Goal: Task Accomplishment & Management: Manage account settings

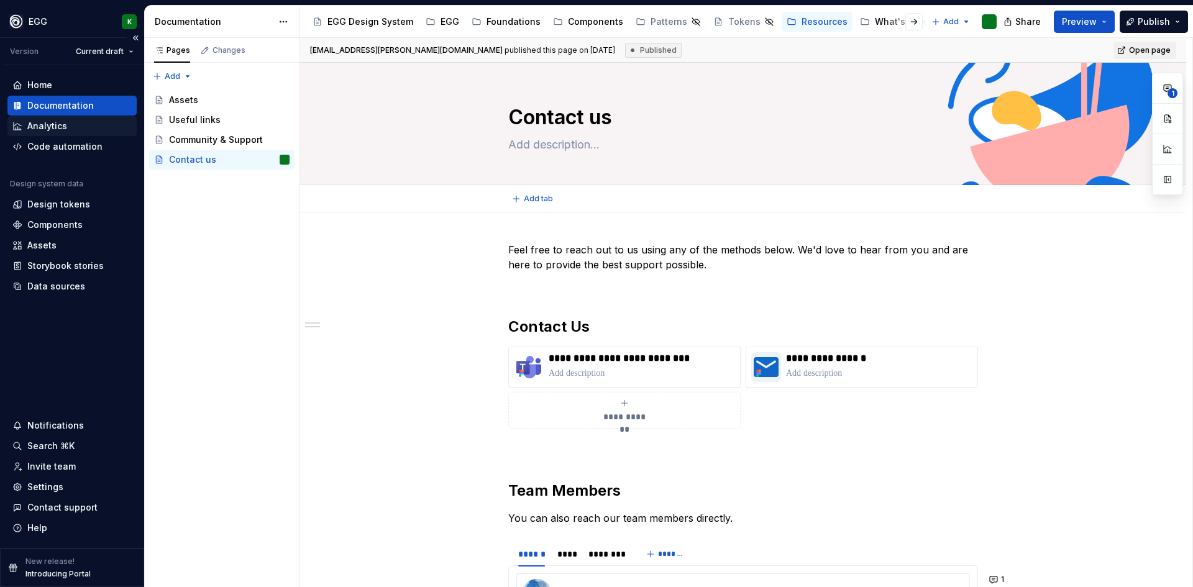
type textarea "*"
click at [53, 494] on div "Settings" at bounding box center [71, 487] width 129 height 20
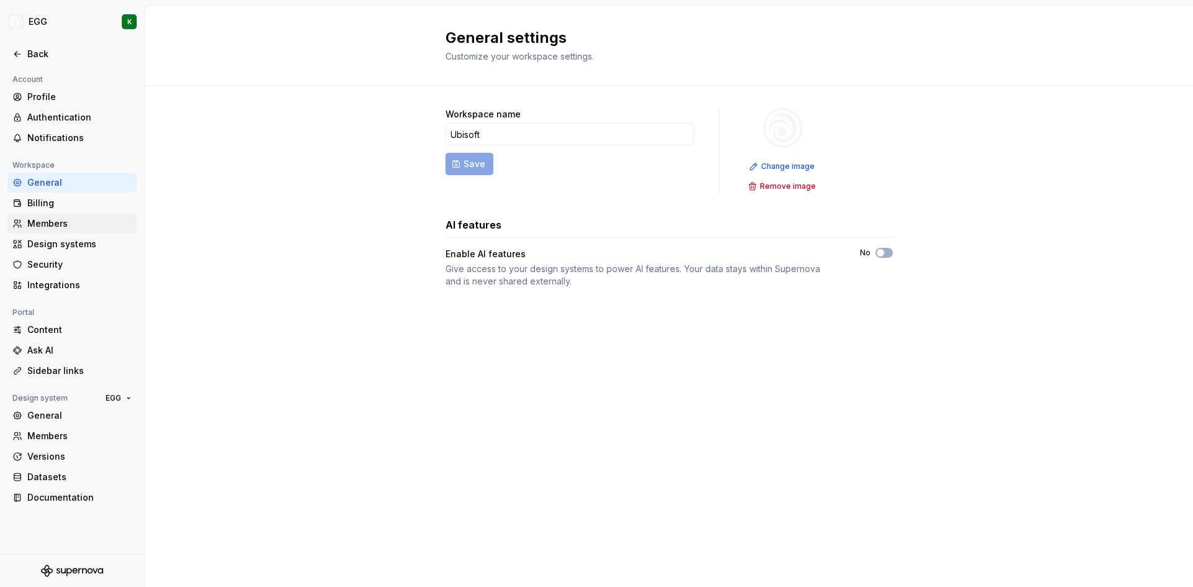
click at [63, 219] on div "Members" at bounding box center [79, 224] width 104 height 12
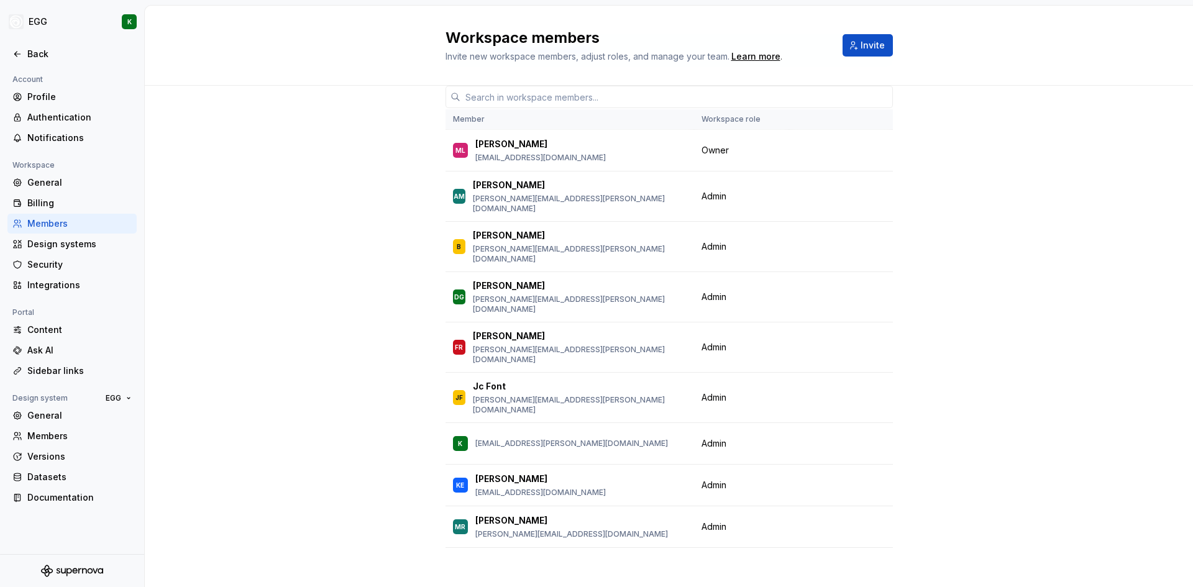
scroll to position [80, 0]
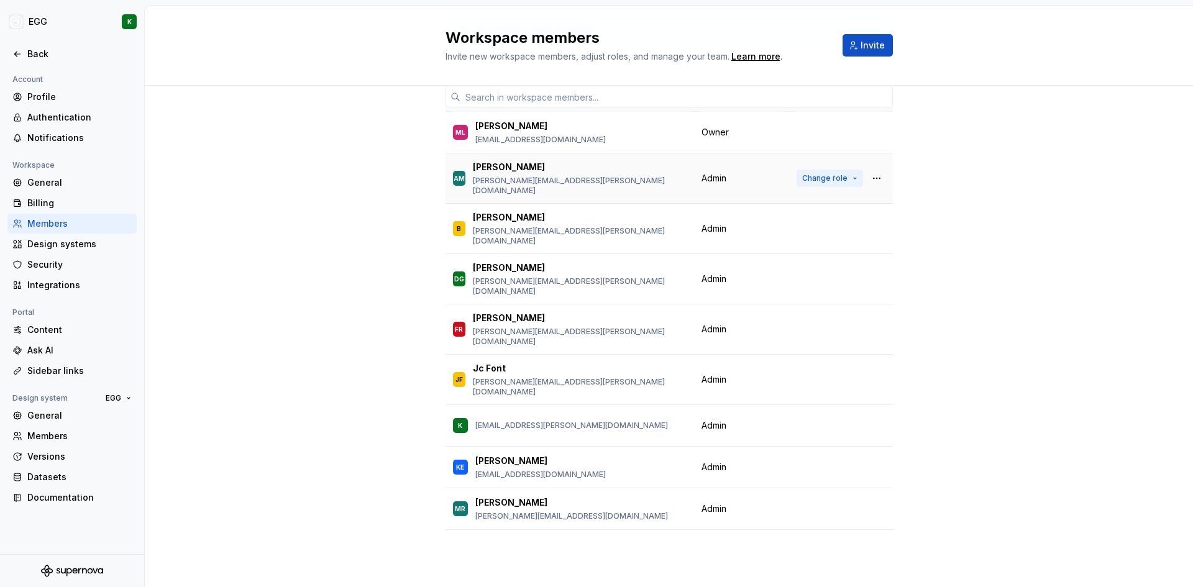
click at [840, 176] on button "Change role" at bounding box center [830, 178] width 67 height 17
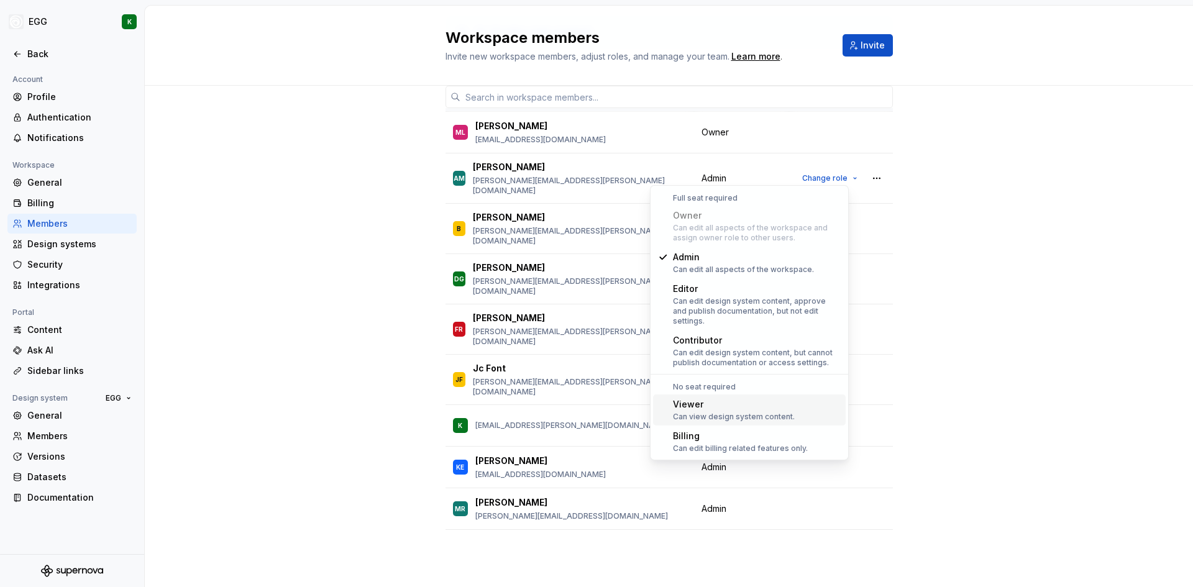
click at [692, 400] on div "Viewer" at bounding box center [734, 404] width 122 height 12
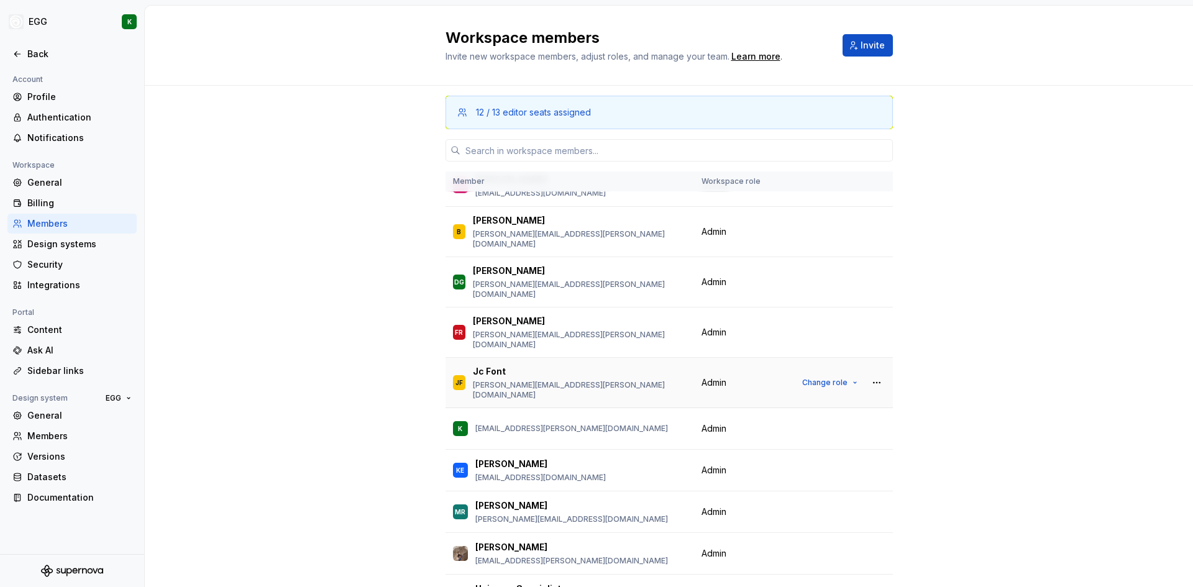
scroll to position [0, 0]
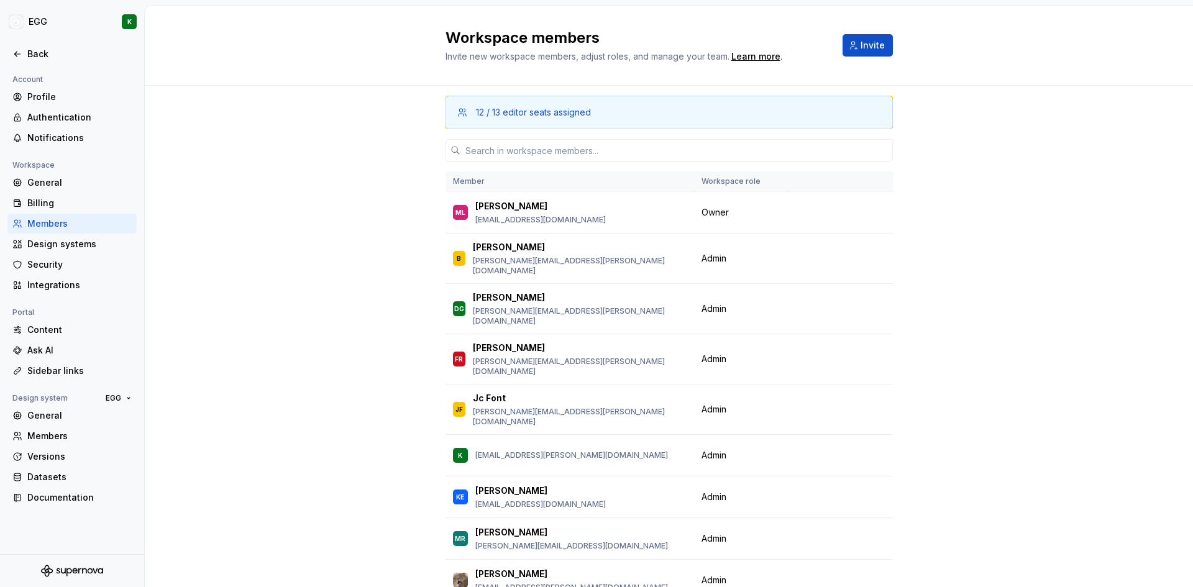
click at [295, 168] on div "12 / 13 editor seats assigned Member Workspace role [PERSON_NAME] [EMAIL_ADDRES…" at bounding box center [669, 377] width 1049 height 582
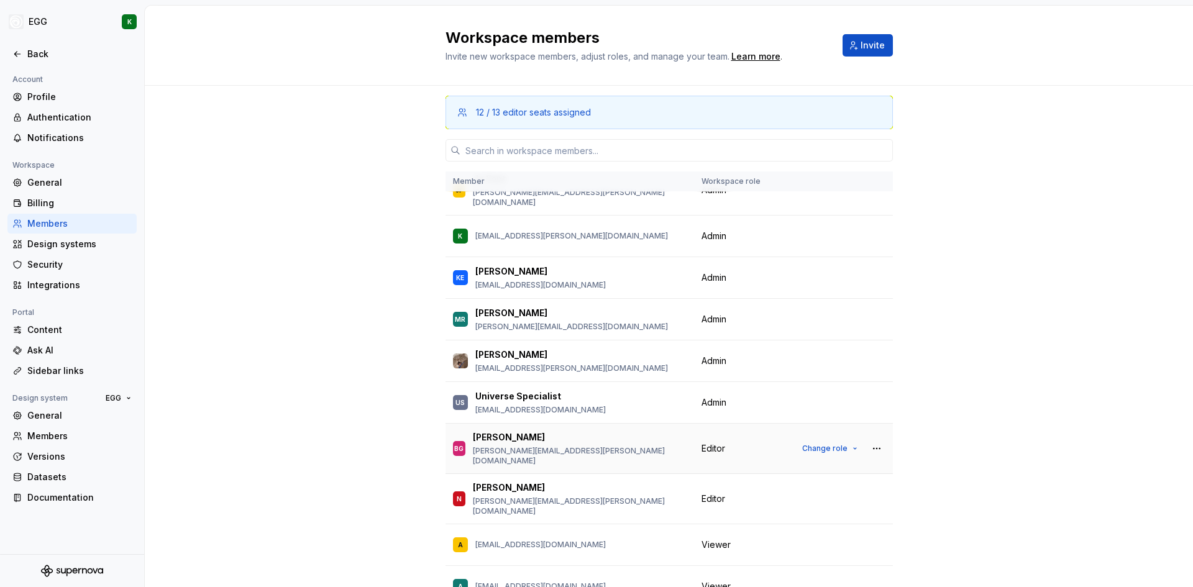
scroll to position [62, 0]
